Goal: Transaction & Acquisition: Purchase product/service

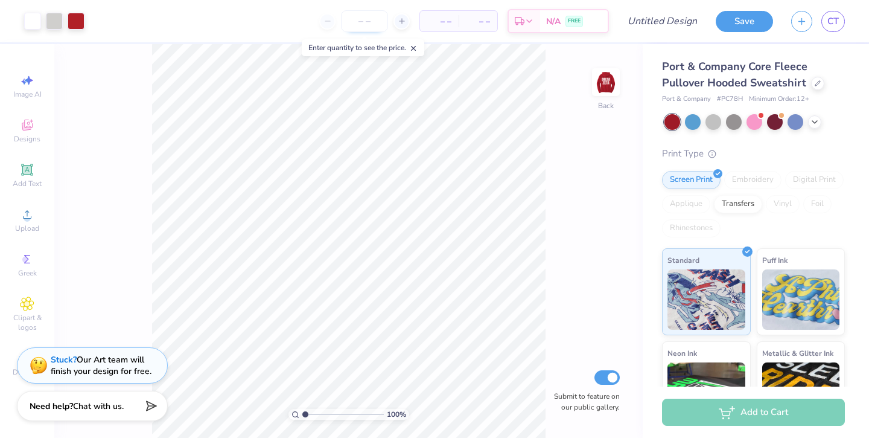
click at [351, 24] on input "number" at bounding box center [364, 21] width 47 height 22
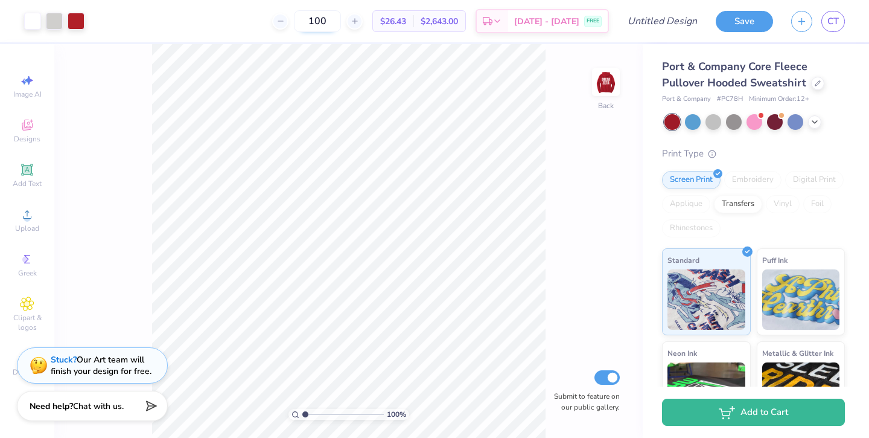
click at [341, 24] on input "100" at bounding box center [317, 21] width 47 height 22
type input "110"
click at [606, 83] on img at bounding box center [606, 82] width 48 height 48
click at [818, 118] on icon at bounding box center [815, 121] width 10 height 10
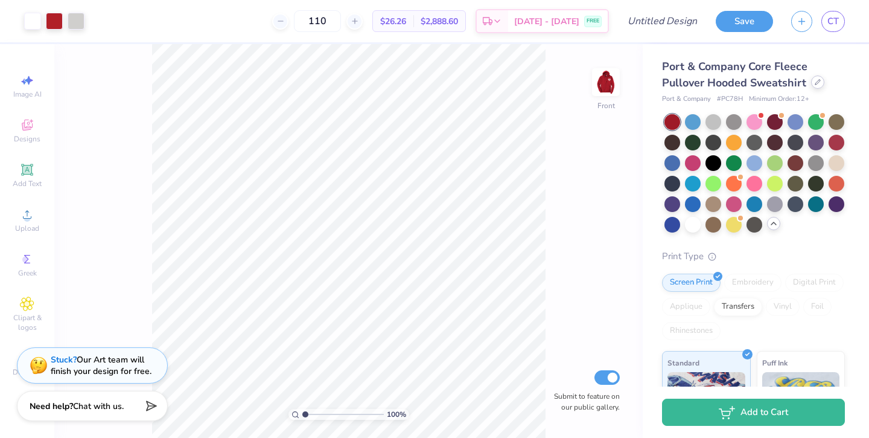
click at [817, 86] on div at bounding box center [817, 81] width 13 height 13
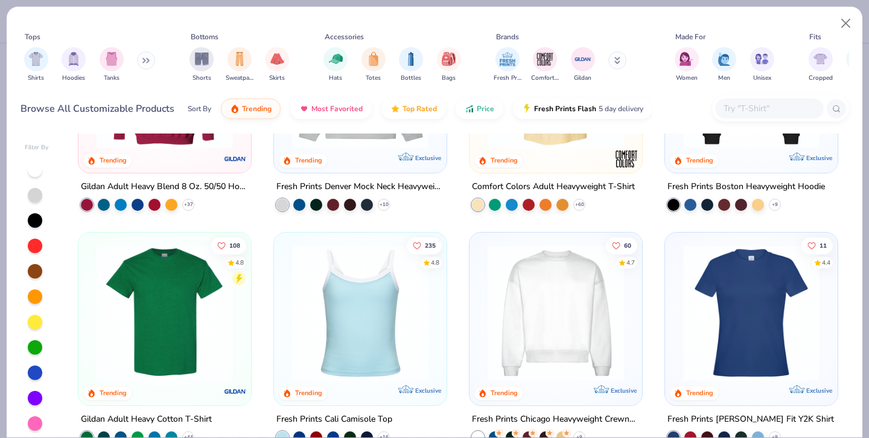
scroll to position [1, 0]
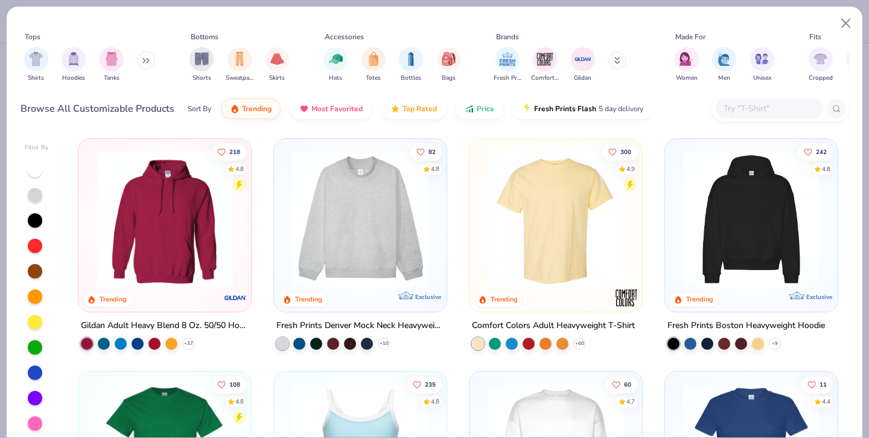
click at [744, 238] on img at bounding box center [751, 219] width 148 height 136
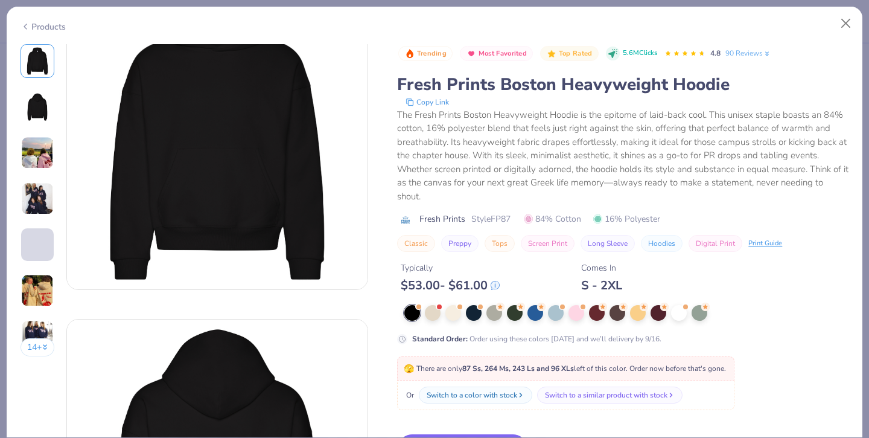
scroll to position [62, 0]
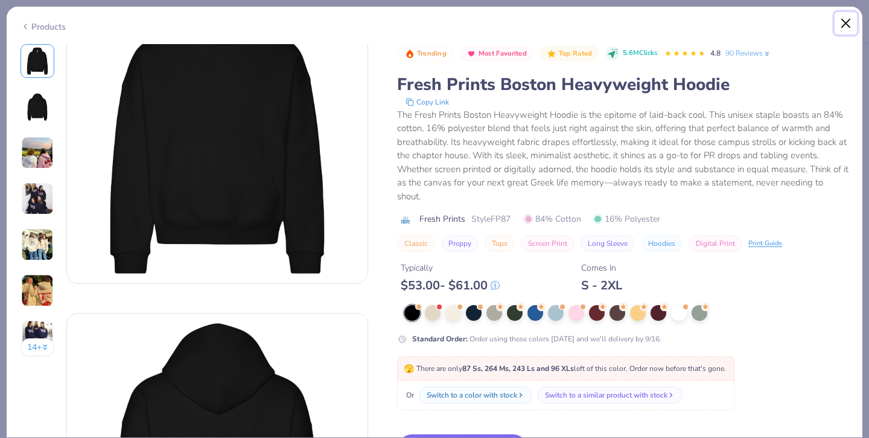
click at [843, 23] on button "Close" at bounding box center [846, 23] width 23 height 23
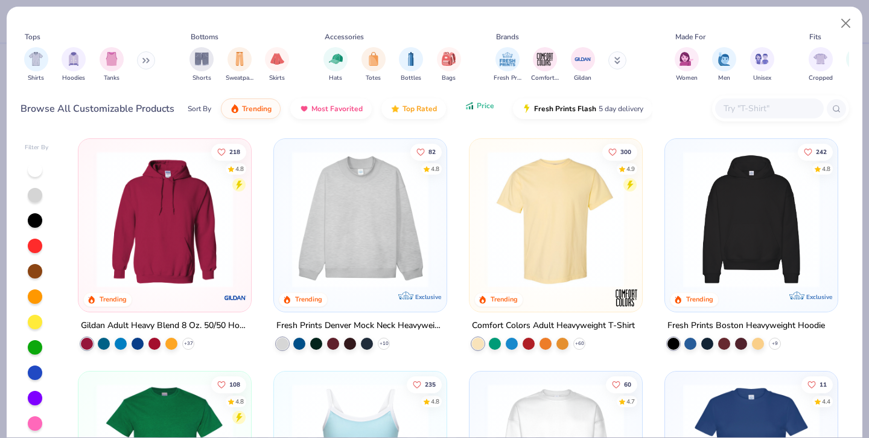
click at [489, 115] on button "Price" at bounding box center [480, 105] width 48 height 21
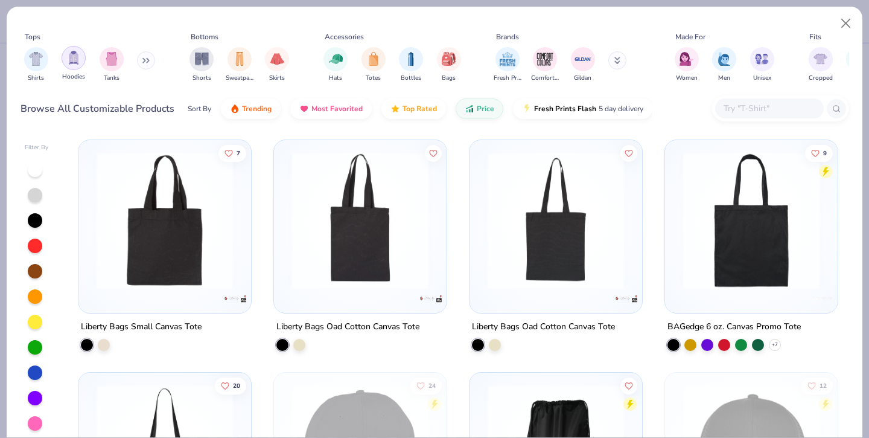
click at [78, 65] on div "filter for Hoodies" at bounding box center [74, 58] width 24 height 24
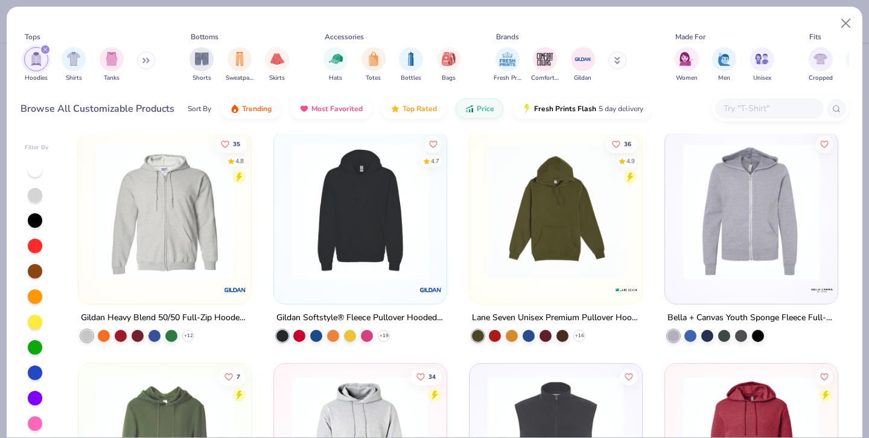
scroll to position [665, 0]
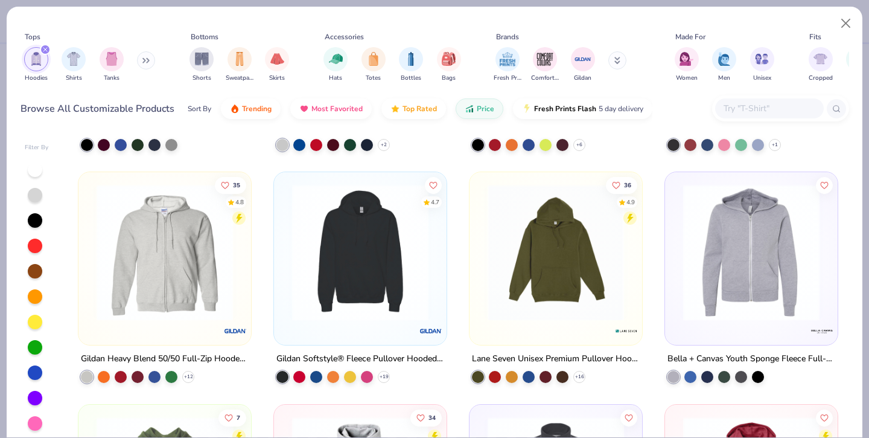
click at [397, 252] on img at bounding box center [360, 252] width 148 height 136
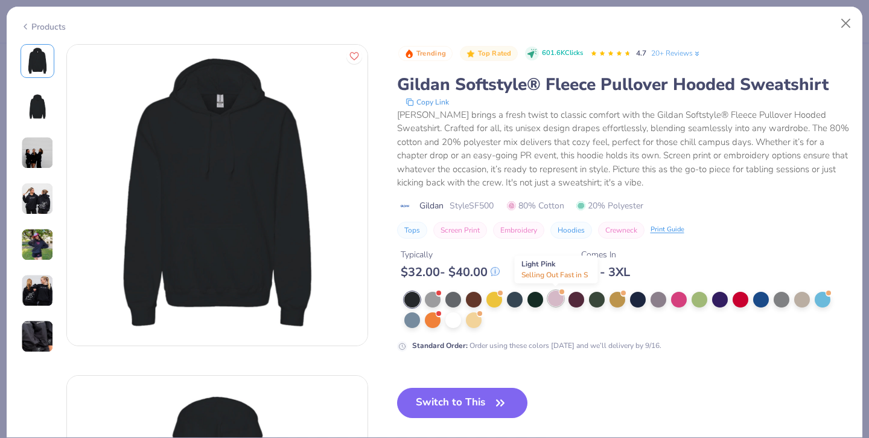
click at [558, 304] on div at bounding box center [556, 298] width 16 height 16
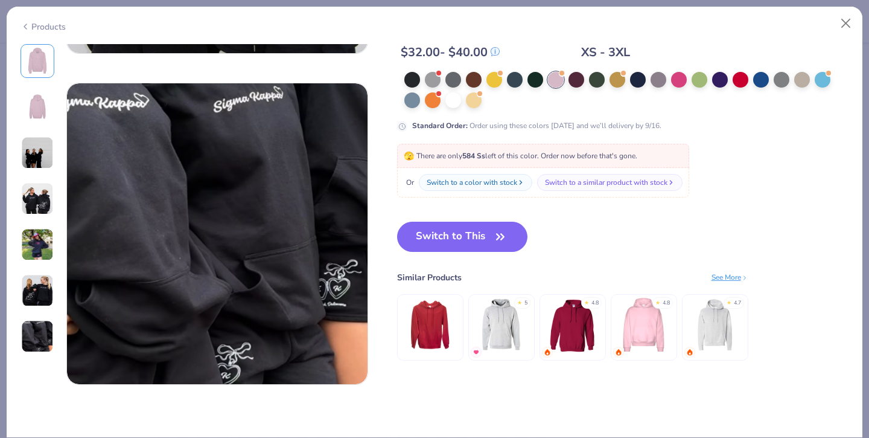
scroll to position [1929, 0]
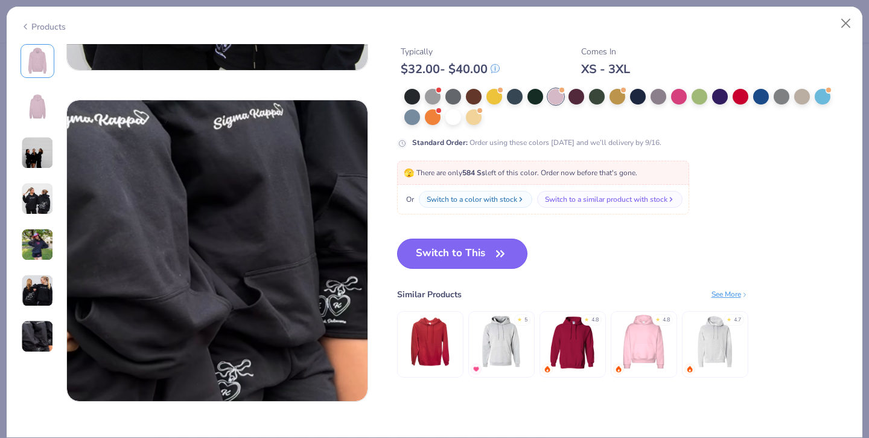
click at [429, 252] on button "Switch to This" at bounding box center [462, 253] width 131 height 30
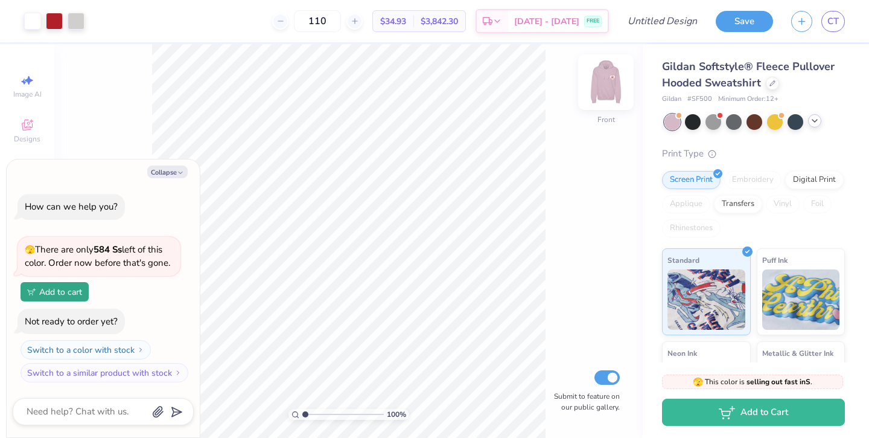
click at [607, 77] on img at bounding box center [606, 82] width 48 height 48
click at [812, 124] on icon at bounding box center [815, 121] width 10 height 10
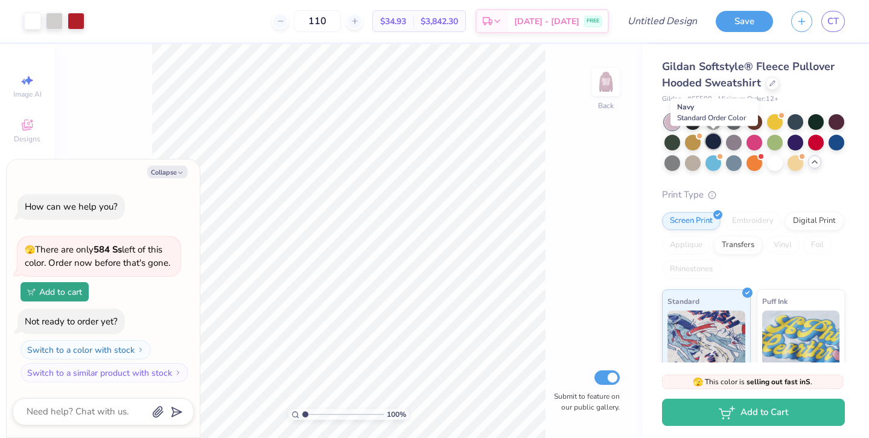
click at [714, 138] on div at bounding box center [714, 141] width 16 height 16
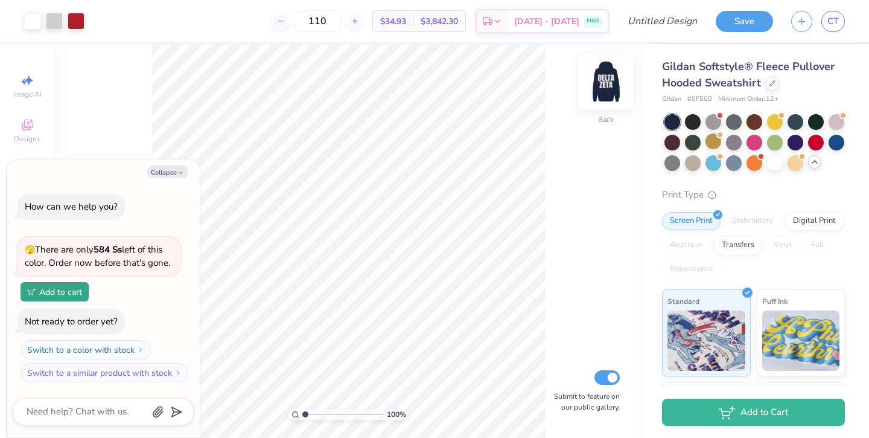
click at [605, 86] on img at bounding box center [606, 82] width 48 height 48
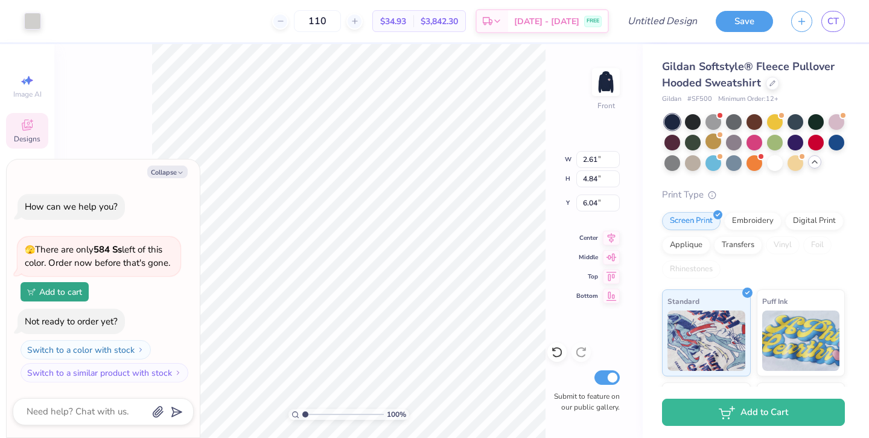
type textarea "x"
type input "0.21"
type input "0.37"
type input "8.21"
type textarea "x"
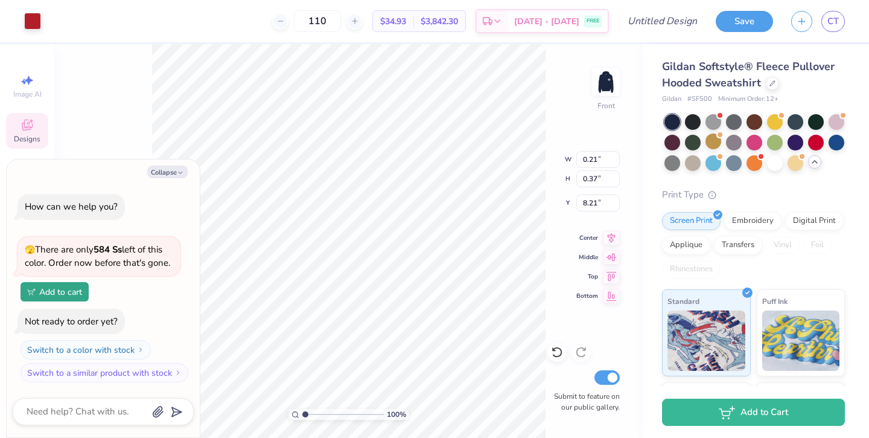
type input "8.27"
type textarea "x"
type input "2.55"
type input "4.78"
type input "6.03"
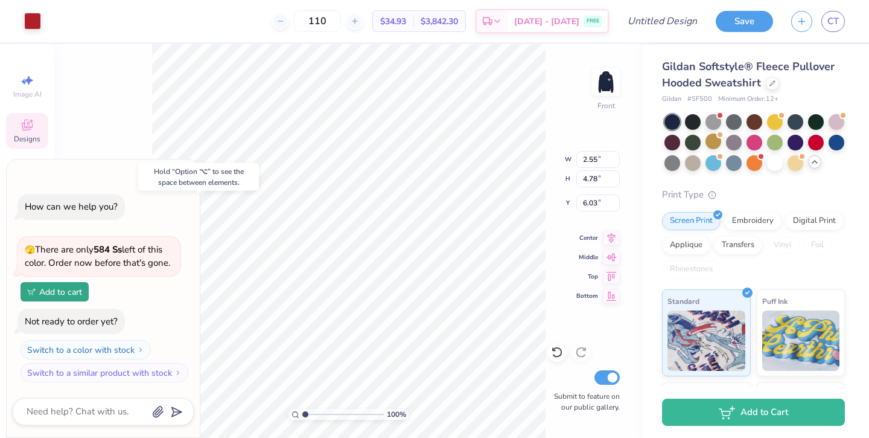
type textarea "x"
type input "6.00"
type textarea "x"
type input "2.27"
type input "11.38"
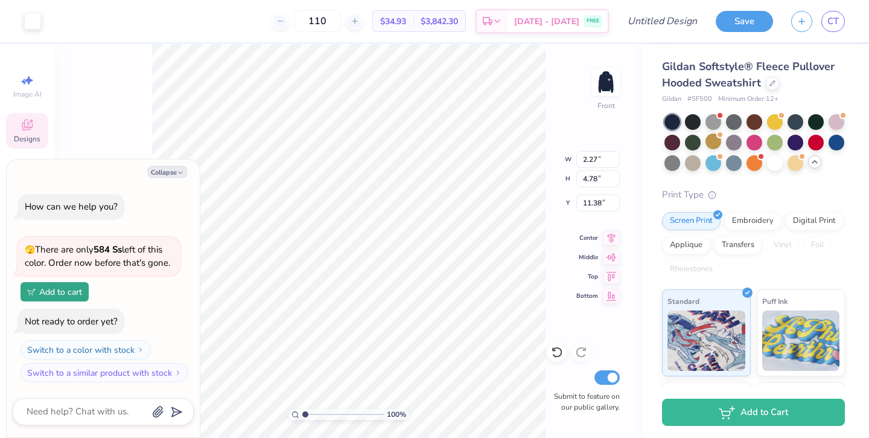
type textarea "x"
type input "10.07"
type textarea "x"
type input "11.38"
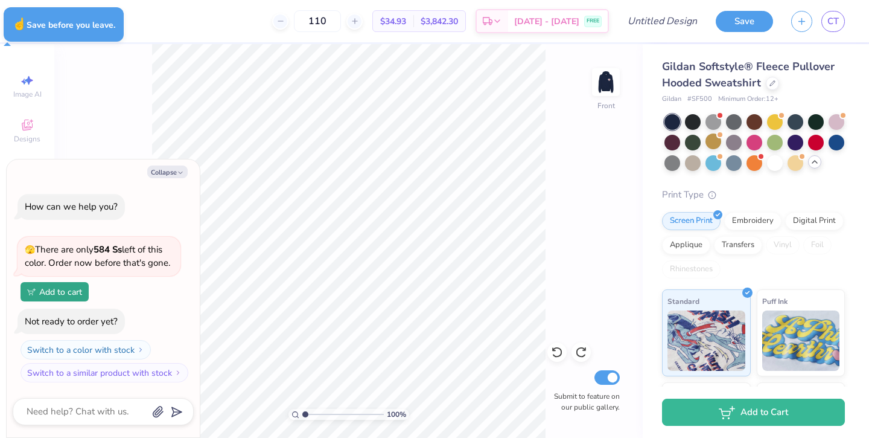
type textarea "x"
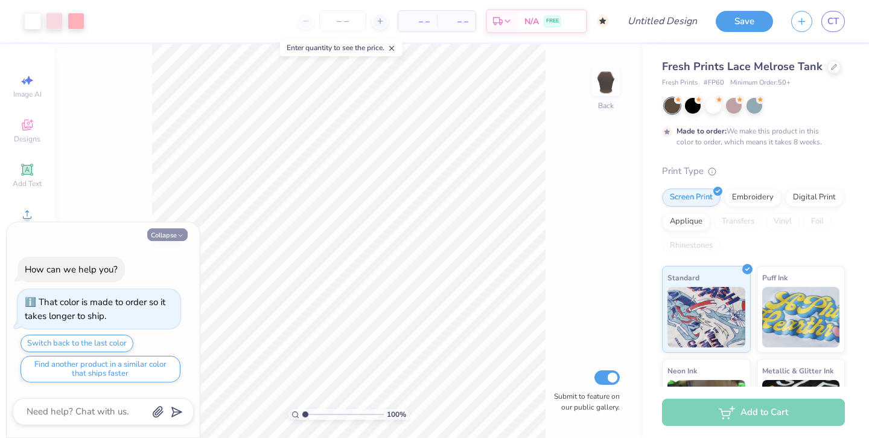
click at [183, 238] on icon "button" at bounding box center [180, 235] width 7 height 7
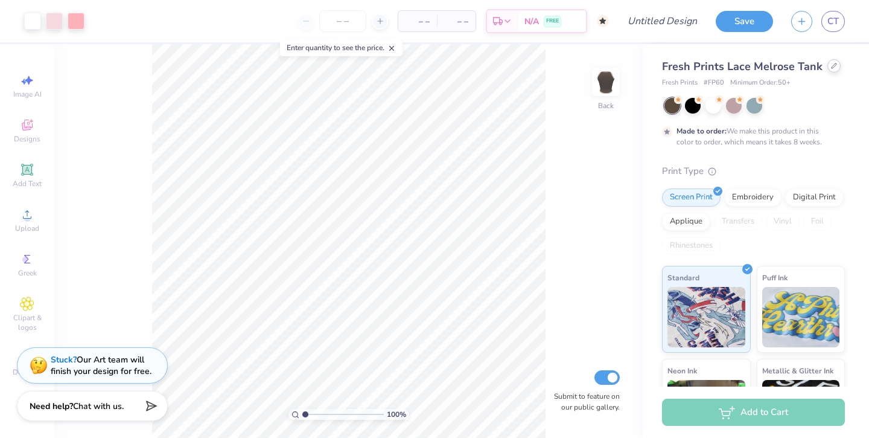
click at [832, 69] on div at bounding box center [834, 65] width 13 height 13
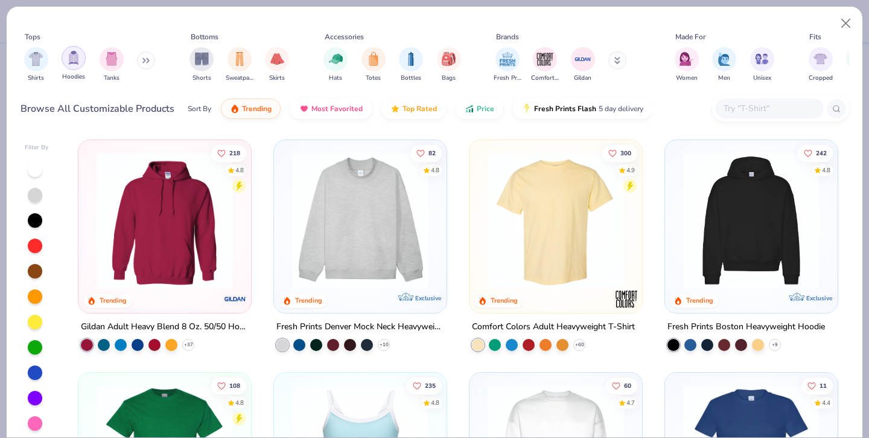
click at [71, 59] on img "filter for Hoodies" at bounding box center [73, 58] width 13 height 14
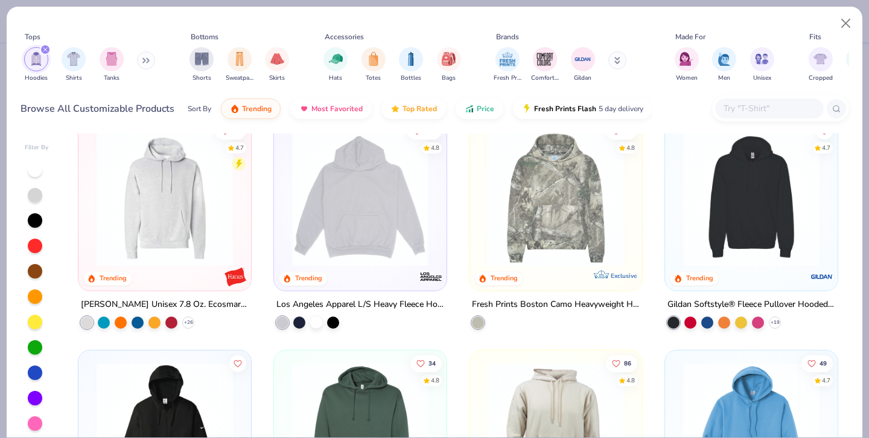
scroll to position [270, 0]
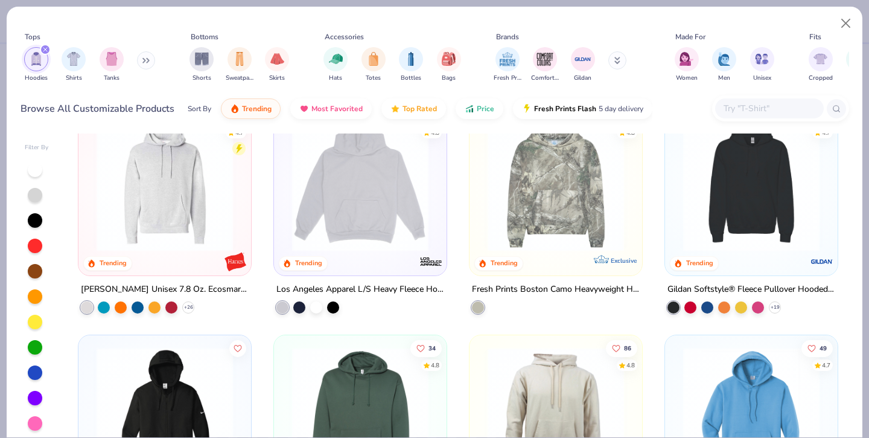
click at [774, 176] on img at bounding box center [751, 183] width 148 height 136
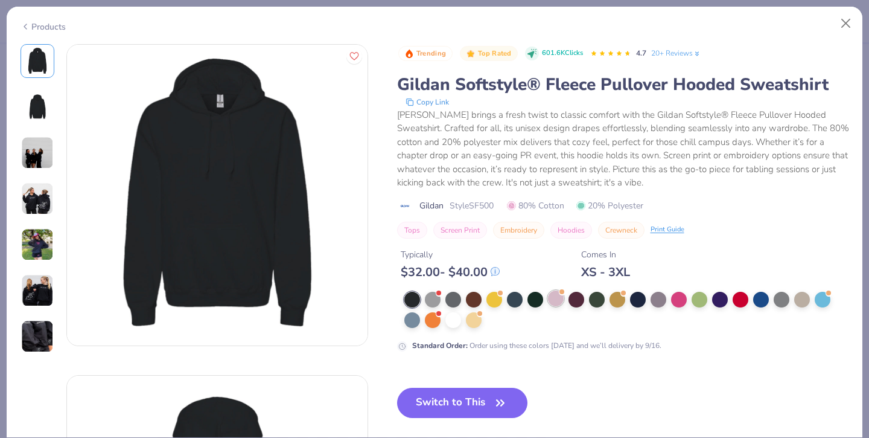
click at [556, 296] on div at bounding box center [556, 298] width 16 height 16
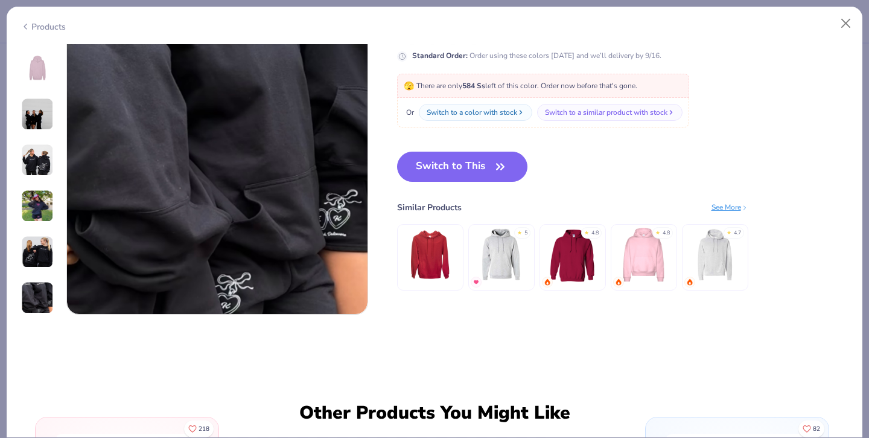
scroll to position [2014, 0]
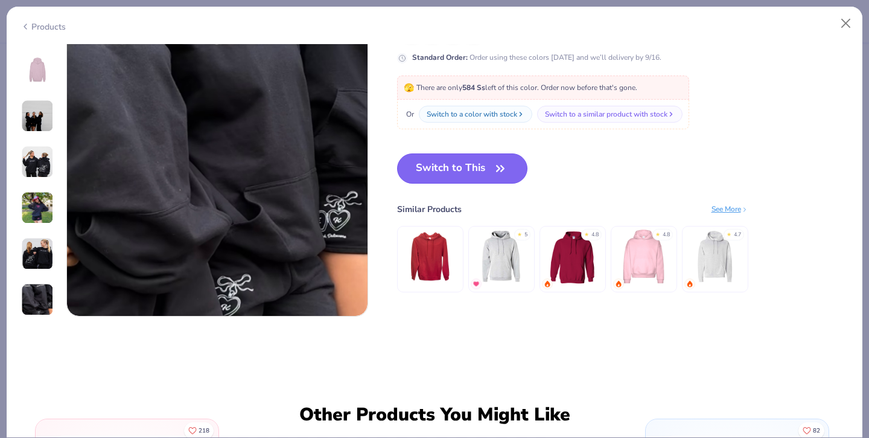
click at [471, 173] on button "Switch to This" at bounding box center [462, 168] width 131 height 30
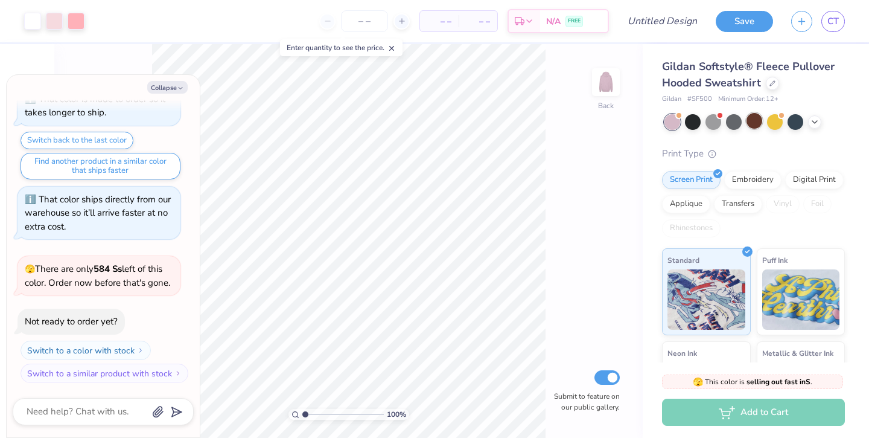
click at [758, 126] on div at bounding box center [755, 121] width 16 height 16
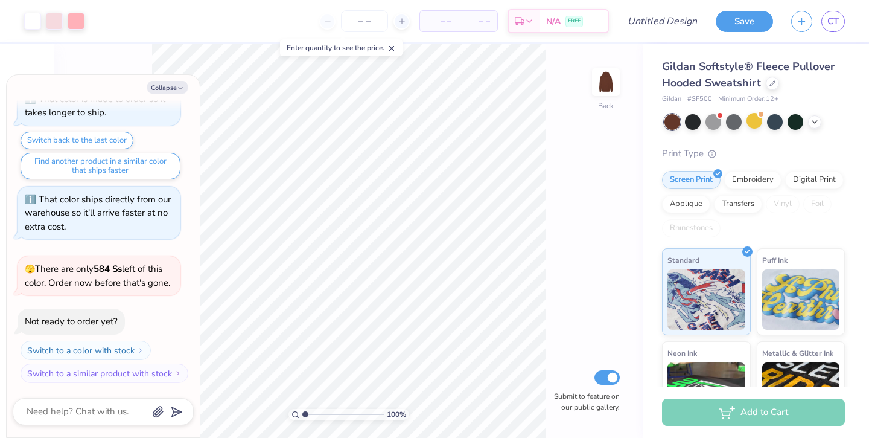
click at [815, 114] on div at bounding box center [755, 122] width 180 height 16
click at [816, 120] on icon at bounding box center [815, 121] width 10 height 10
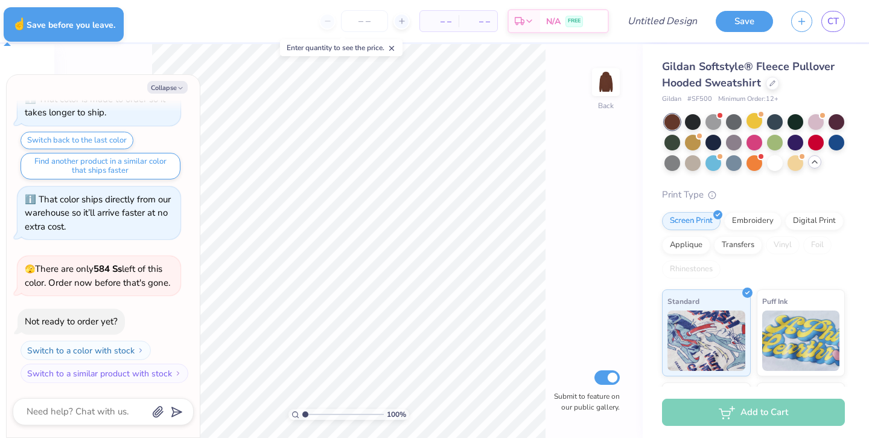
type textarea "x"
